Goal: Answer question/provide support

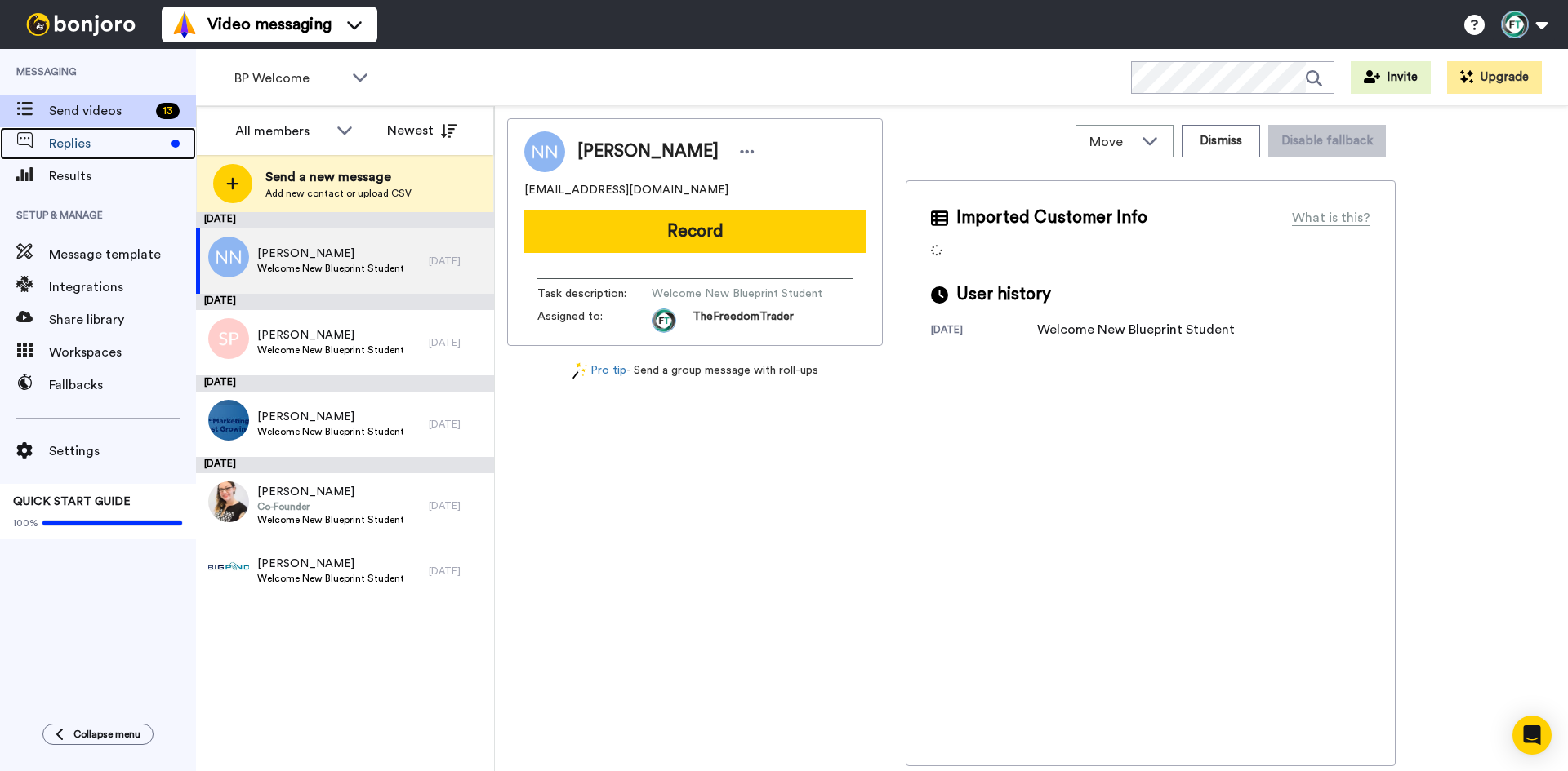
click at [123, 153] on div "Replies" at bounding box center [98, 144] width 196 height 33
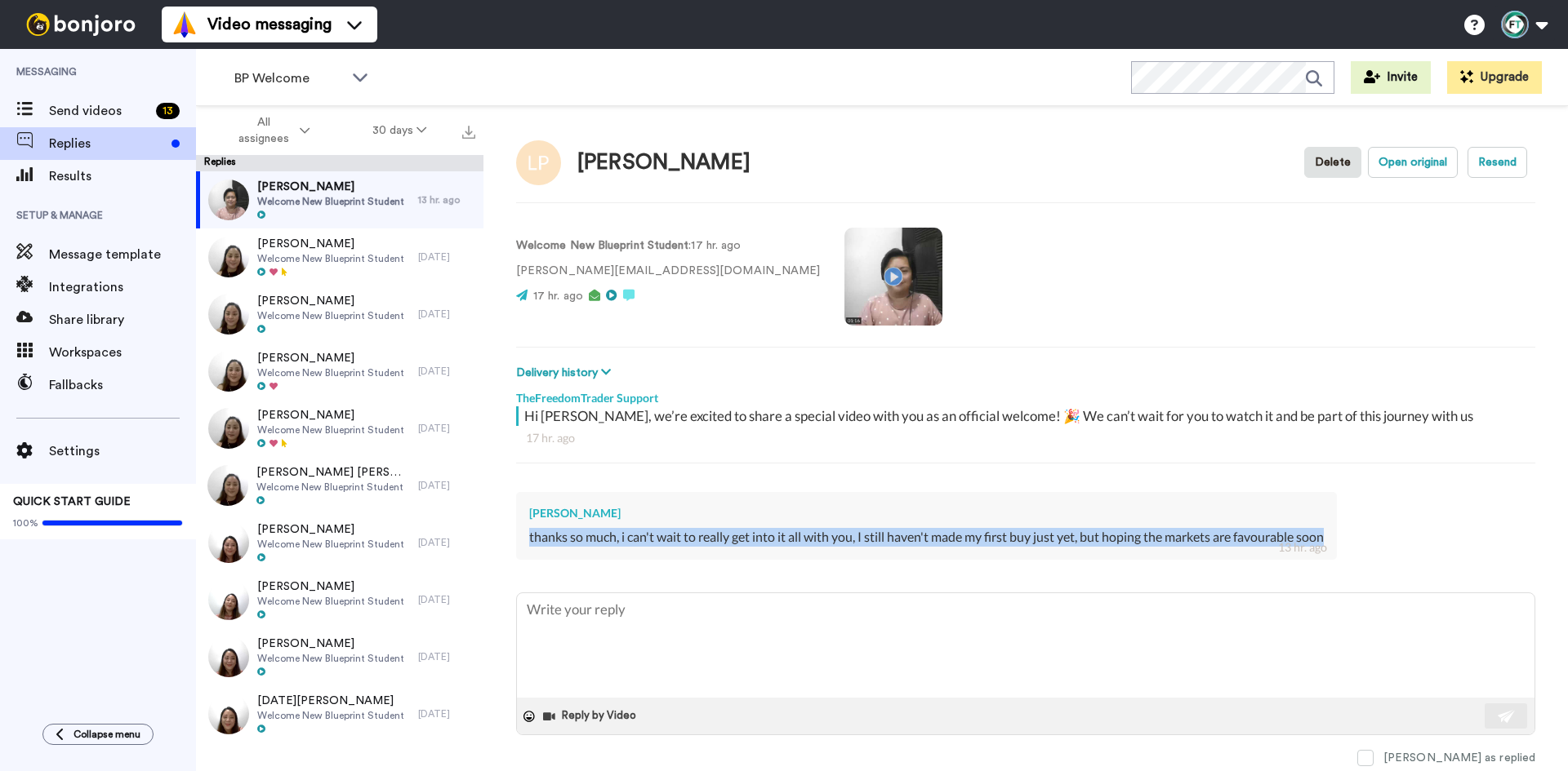
drag, startPoint x: 525, startPoint y: 538, endPoint x: 1351, endPoint y: 534, distance: 826.0
click at [1351, 534] on div "Luke Pickford thanks so much, i can't wait to really get into it all with you, …" at bounding box center [1025, 524] width 1019 height 88
copy div "thanks so much, i can't wait to really get into it all with you, I still haven'…"
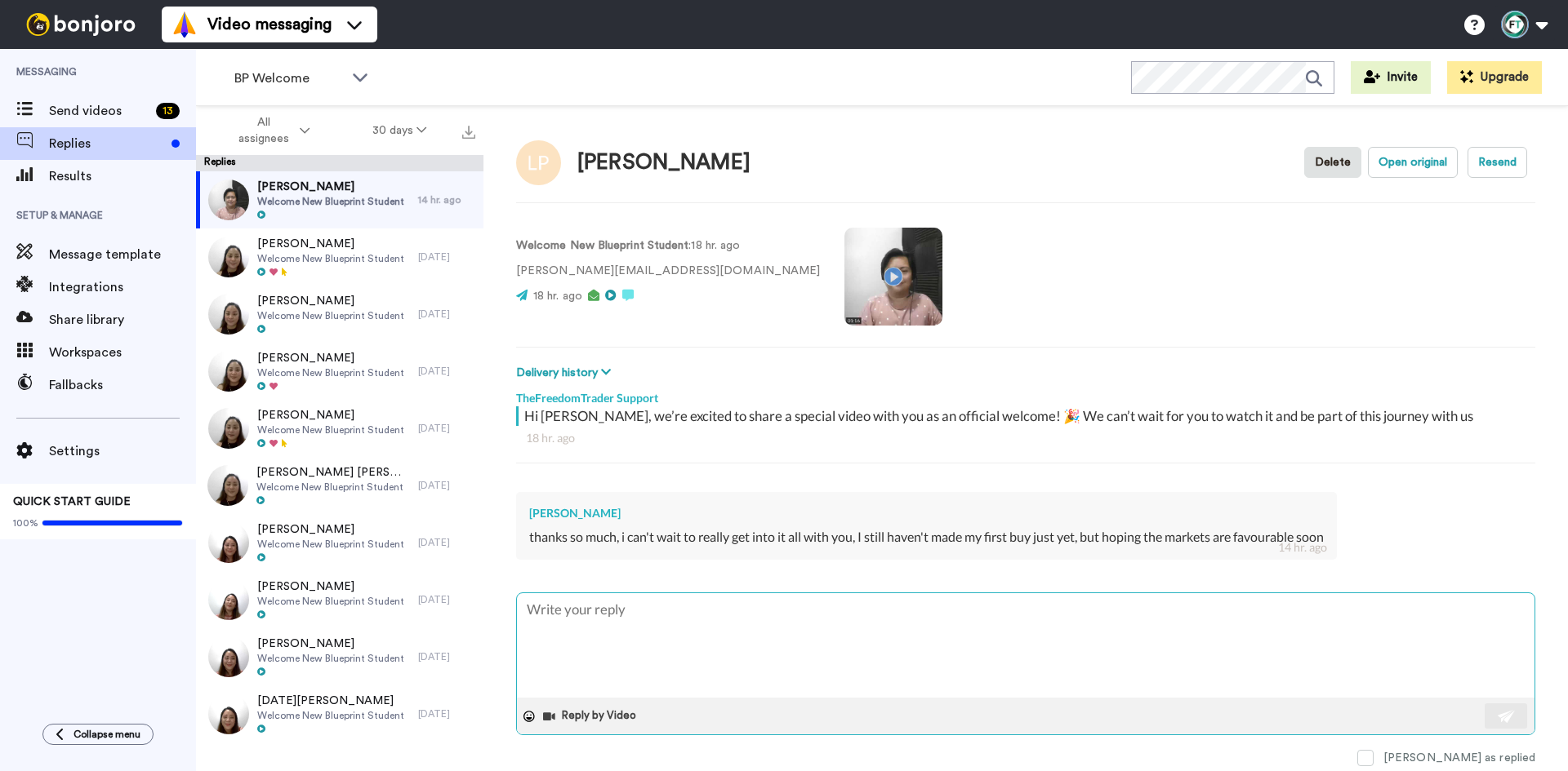
click at [637, 659] on textarea at bounding box center [1025, 646] width 1017 height 105
paste textarea "Glad to hear that, Luke! To help you become an expert and guide your buying, I …"
type textarea "x"
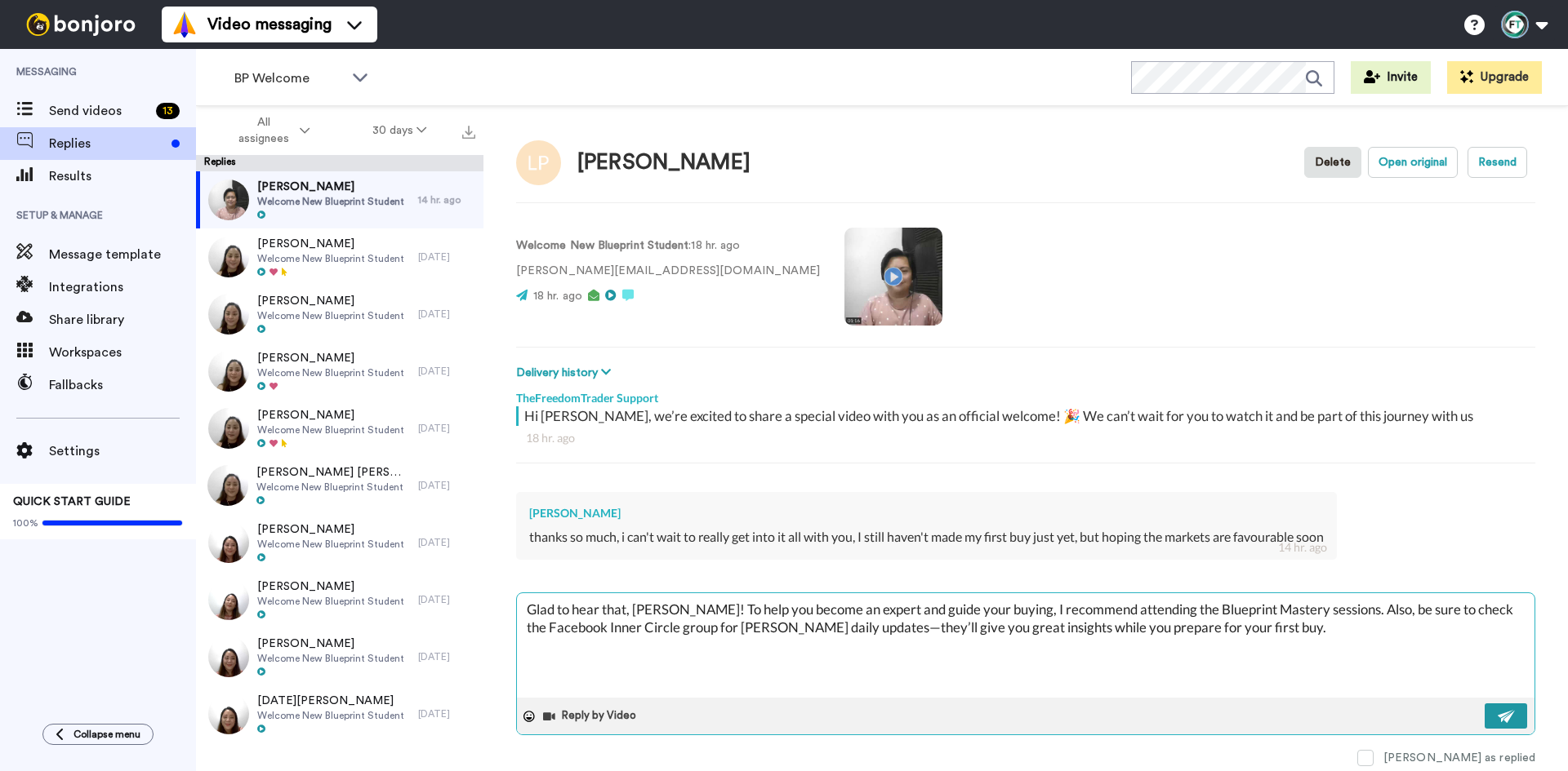
type textarea "Glad to hear that, Luke! To help you become an expert and guide your buying, I …"
click at [1511, 714] on img at bounding box center [1507, 716] width 18 height 13
type textarea "x"
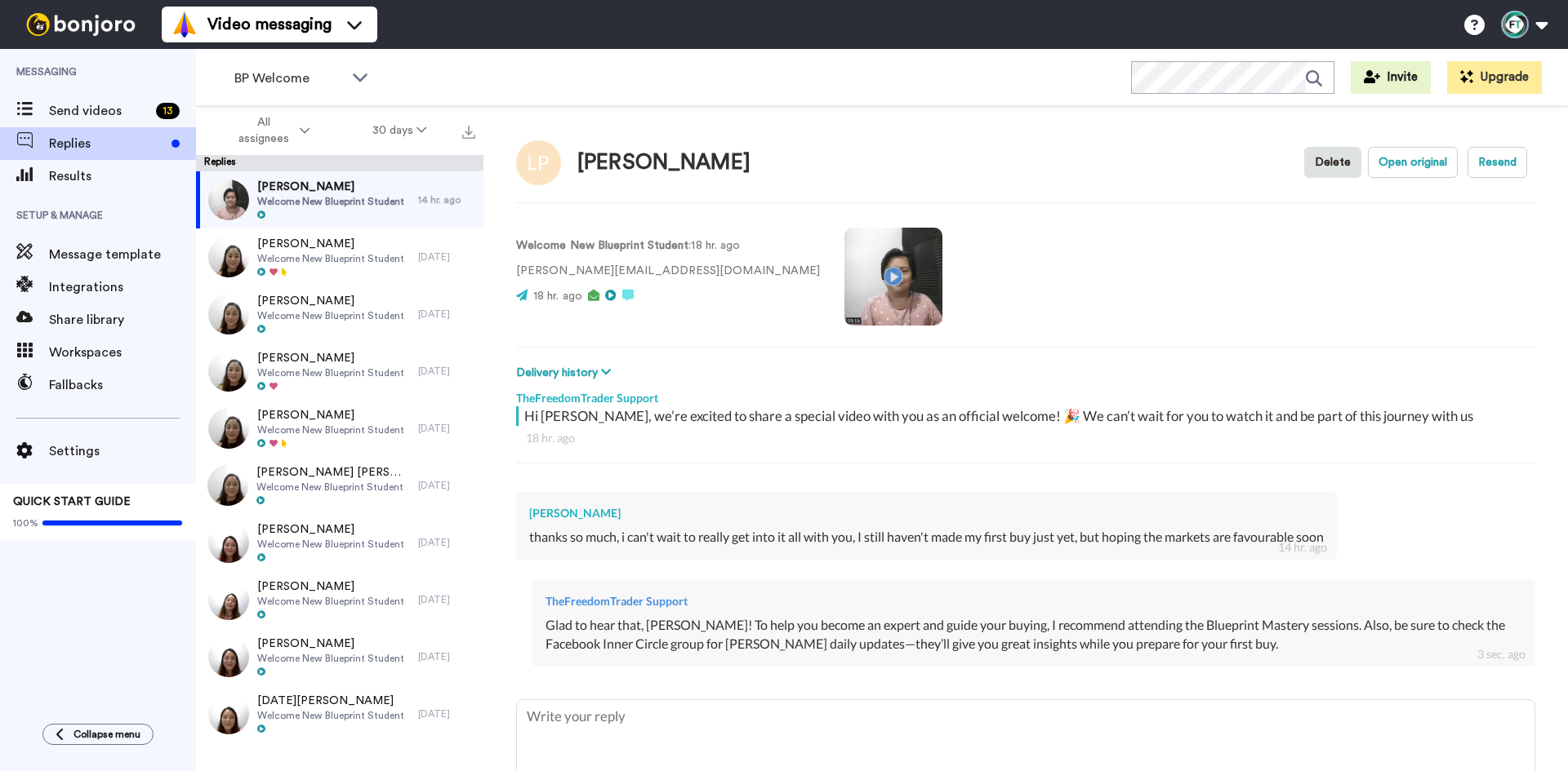
type textarea "x"
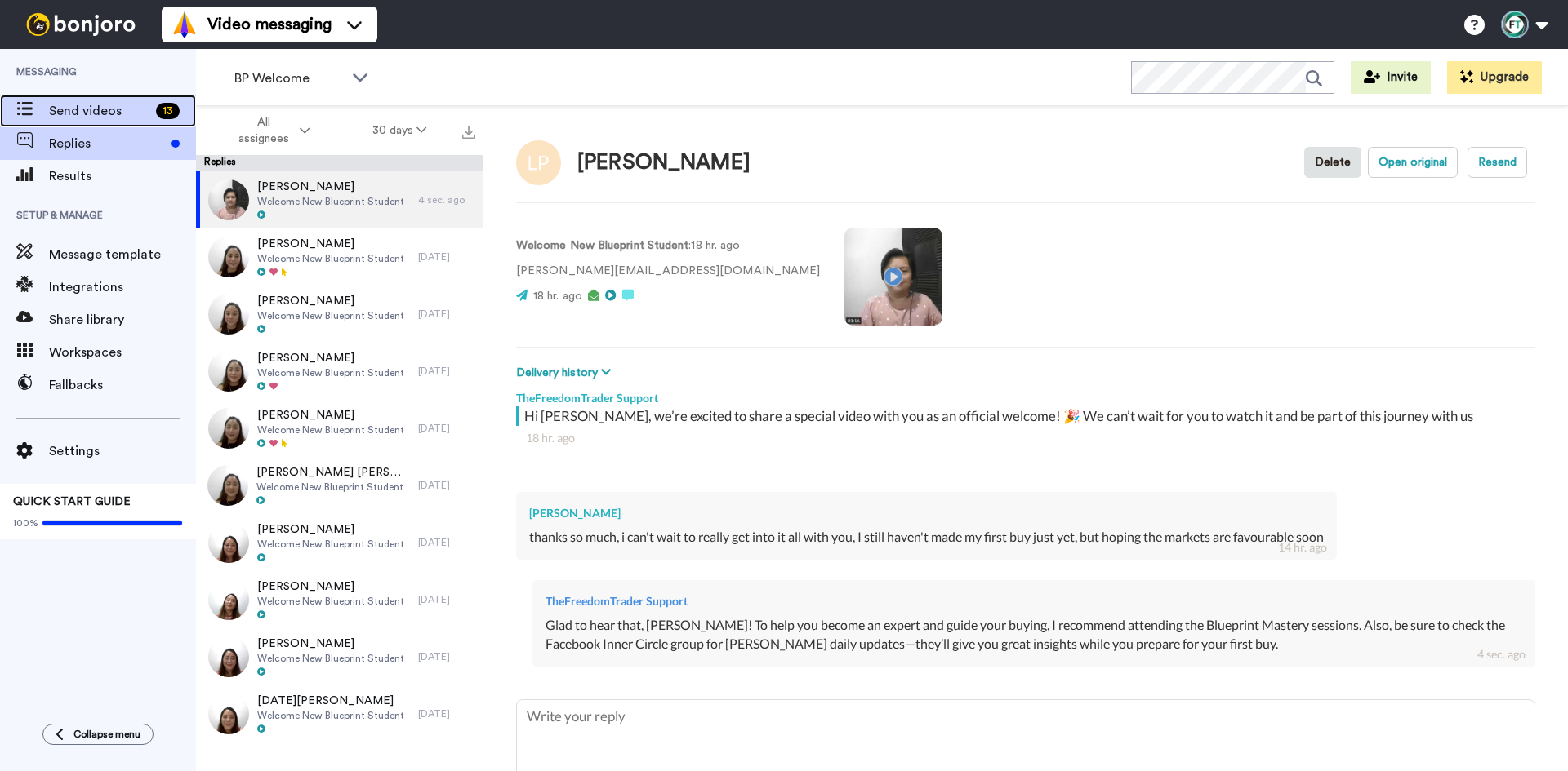
click at [60, 101] on span "Send videos" at bounding box center [100, 111] width 100 height 20
